Goal: Information Seeking & Learning: Learn about a topic

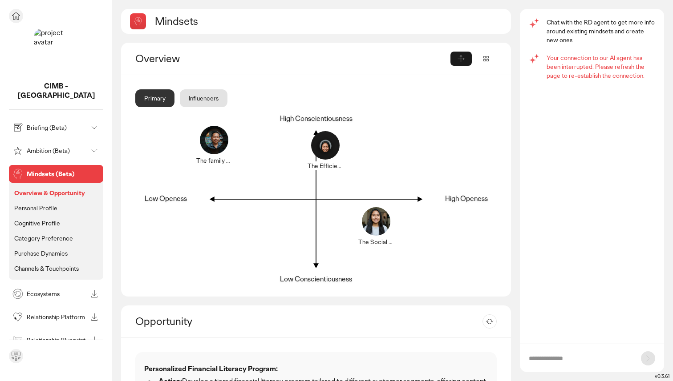
click at [46, 125] on p "Briefing (Beta)" at bounding box center [57, 128] width 60 height 6
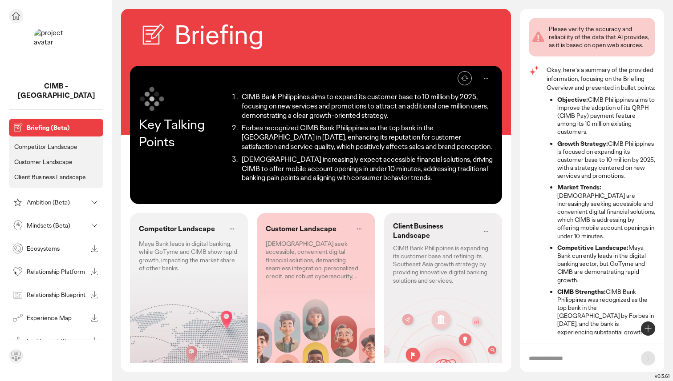
click at [28, 143] on p "Competitor Landscape" at bounding box center [45, 147] width 63 height 8
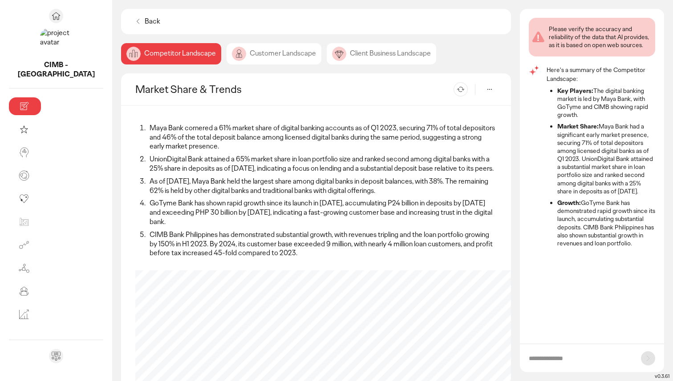
click at [326, 53] on div "Customer Landscape" at bounding box center [380, 53] width 109 height 21
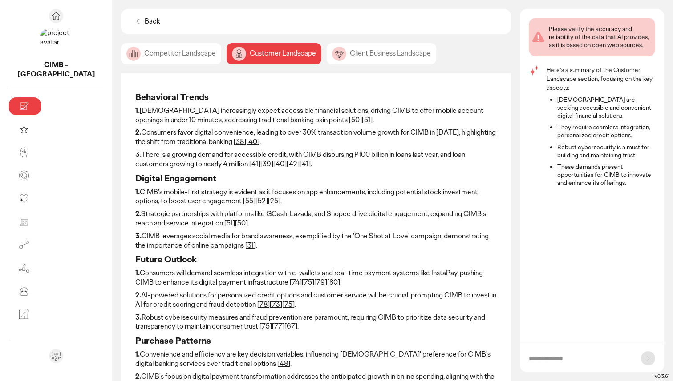
scroll to position [32, 0]
click at [236, 143] on link "38" at bounding box center [240, 141] width 8 height 9
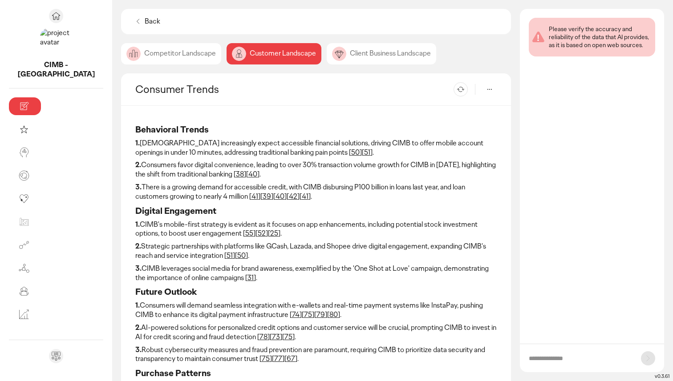
click at [236, 175] on link "38" at bounding box center [240, 173] width 8 height 9
click at [248, 174] on link "40" at bounding box center [252, 173] width 9 height 9
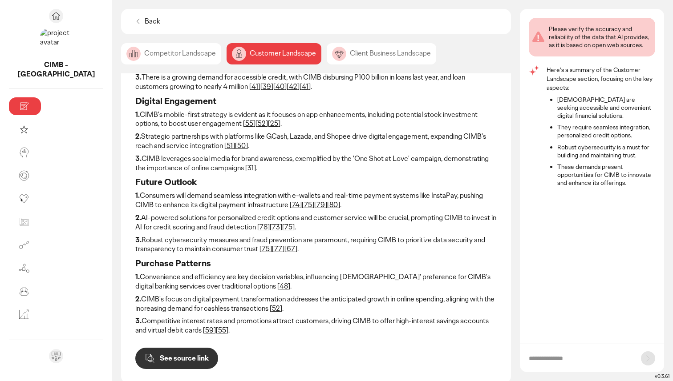
scroll to position [109, 0]
click at [226, 147] on link "51" at bounding box center [229, 146] width 6 height 9
click at [237, 148] on link "50" at bounding box center [241, 146] width 8 height 9
click at [259, 228] on link "78" at bounding box center [263, 227] width 8 height 9
click at [272, 230] on link "73" at bounding box center [276, 227] width 8 height 9
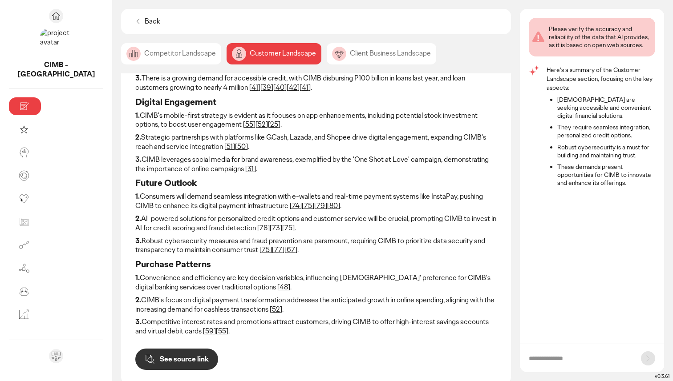
click at [284, 230] on link "75" at bounding box center [288, 227] width 8 height 9
click at [279, 288] on link "48" at bounding box center [283, 286] width 8 height 9
click at [272, 309] on link "52" at bounding box center [276, 309] width 8 height 9
